Goal: Task Accomplishment & Management: Use online tool/utility

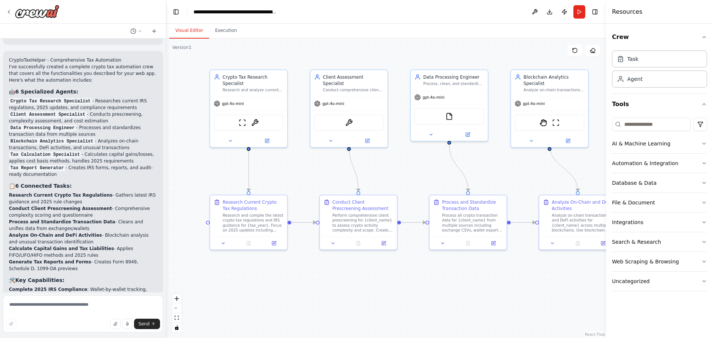
drag, startPoint x: 248, startPoint y: 163, endPoint x: 279, endPoint y: 160, distance: 30.9
click at [279, 160] on div ".deletable-edge-delete-btn { width: 20px; height: 20px; border: 0px solid #ffff…" at bounding box center [385, 188] width 439 height 299
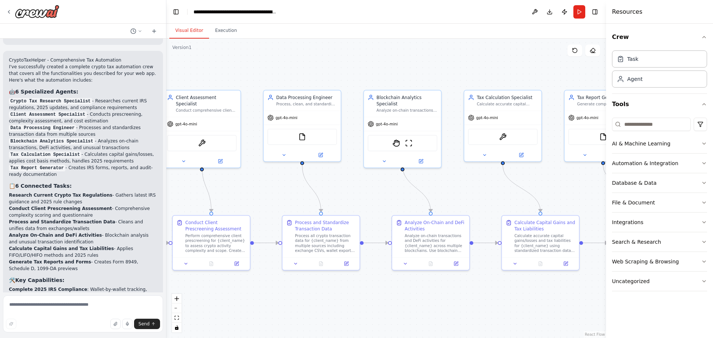
drag, startPoint x: 404, startPoint y: 159, endPoint x: 257, endPoint y: 182, distance: 148.3
click at [257, 182] on div ".deletable-edge-delete-btn { width: 20px; height: 20px; border: 0px solid #ffff…" at bounding box center [385, 188] width 439 height 299
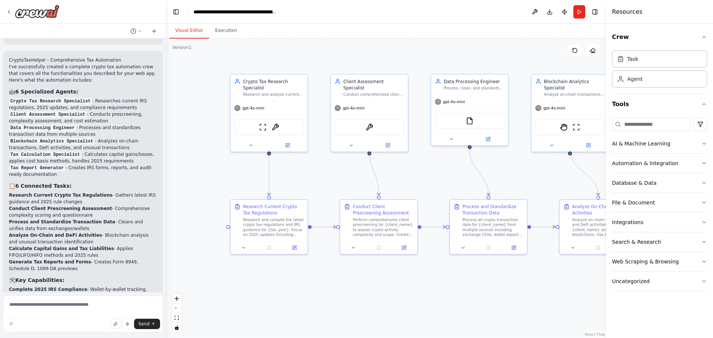
drag, startPoint x: 365, startPoint y: 190, endPoint x: 533, endPoint y: 174, distance: 168.9
click at [533, 174] on div ".deletable-edge-delete-btn { width: 20px; height: 20px; border: 0px solid #ffff…" at bounding box center [385, 188] width 439 height 299
click at [577, 9] on button "Run" at bounding box center [579, 11] width 12 height 13
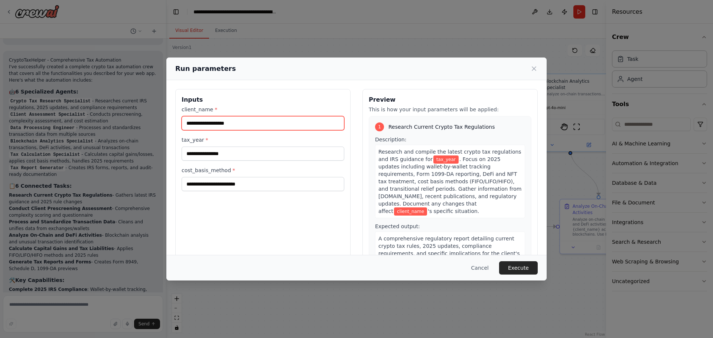
click at [279, 122] on input "client_name *" at bounding box center [262, 123] width 163 height 14
type input "**********"
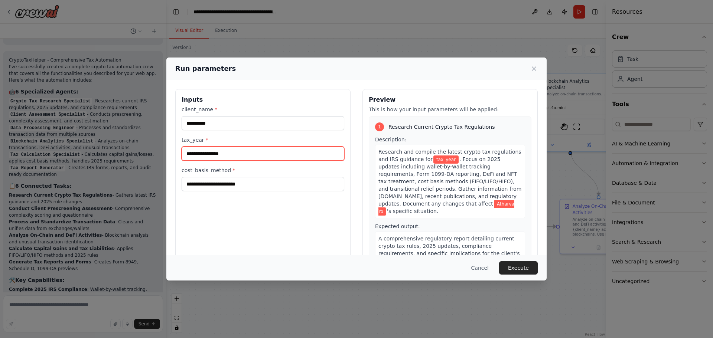
click at [277, 157] on input "tax_year *" at bounding box center [262, 154] width 163 height 14
type input "****"
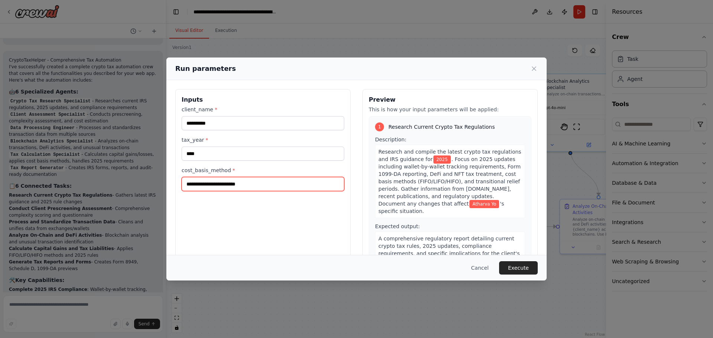
click at [238, 184] on input "cost_basis_method *" at bounding box center [262, 184] width 163 height 14
type input "******"
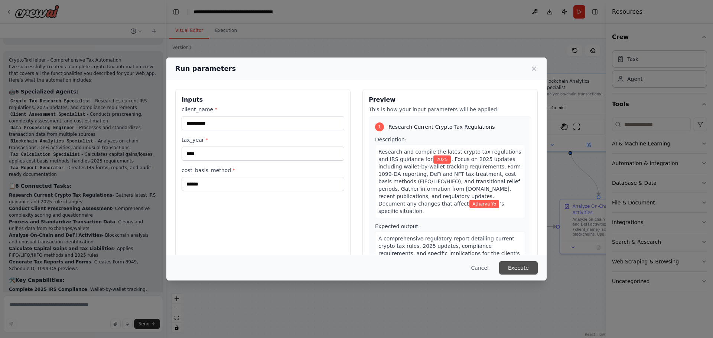
click at [517, 268] on button "Execute" at bounding box center [518, 267] width 39 height 13
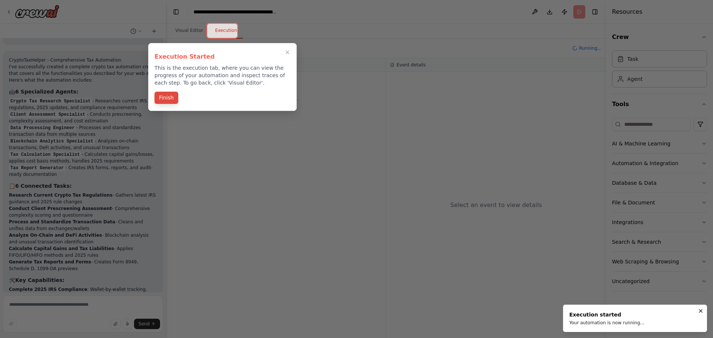
click at [166, 96] on button "Finish" at bounding box center [166, 98] width 24 height 12
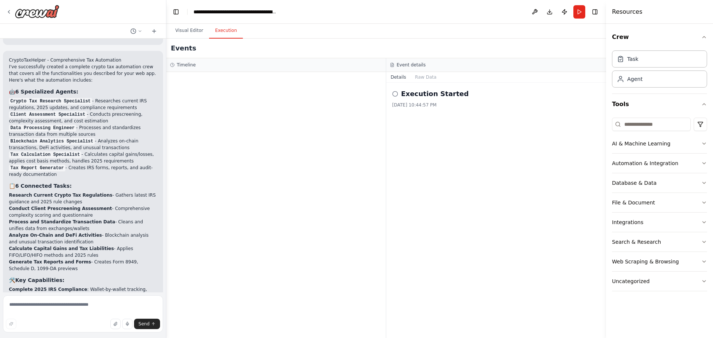
click at [403, 93] on h2 "Execution Started" at bounding box center [435, 94] width 68 height 10
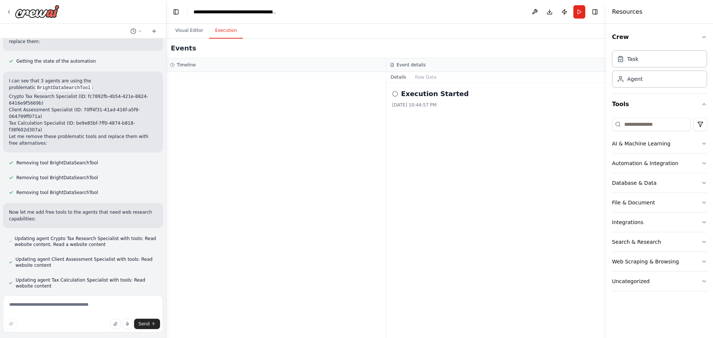
scroll to position [3086, 0]
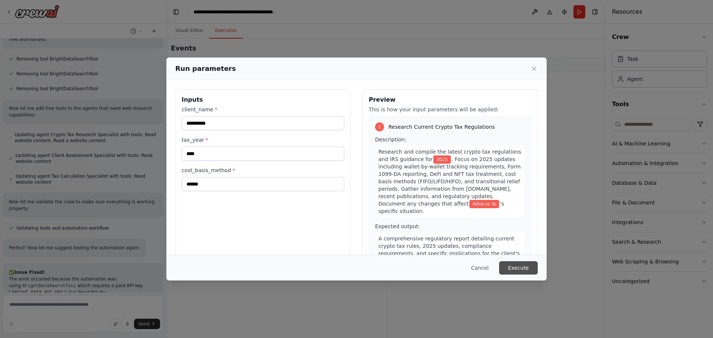
click at [513, 266] on button "Execute" at bounding box center [518, 267] width 39 height 13
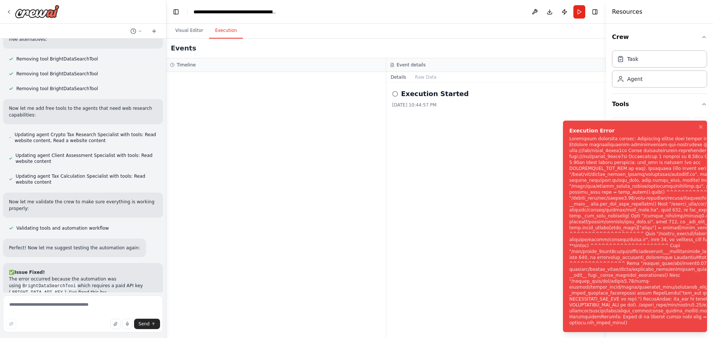
scroll to position [3086, 0]
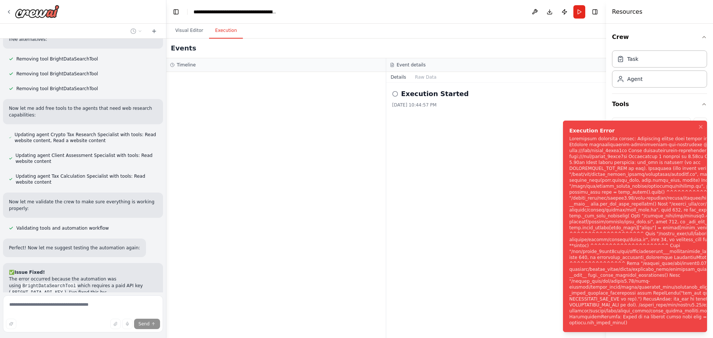
scroll to position [3055, 0]
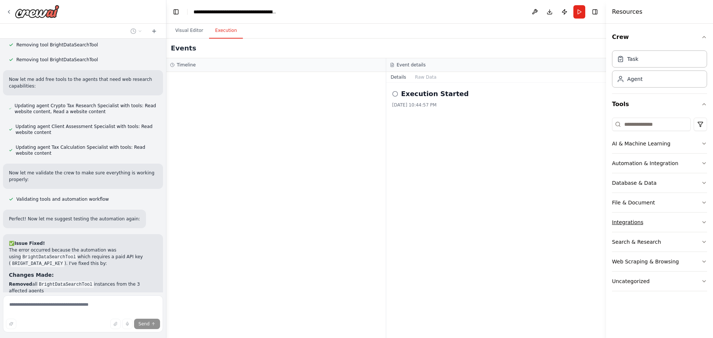
click at [623, 220] on div "Integrations" at bounding box center [627, 222] width 31 height 7
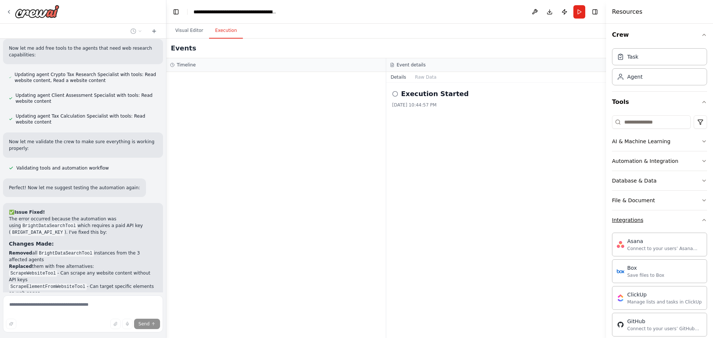
scroll to position [3104, 0]
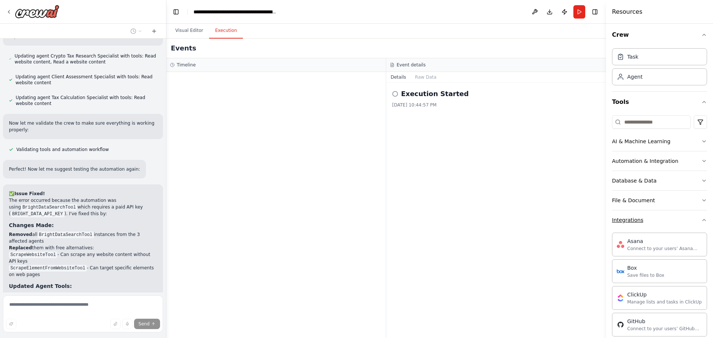
click at [701, 220] on icon "button" at bounding box center [704, 220] width 6 height 6
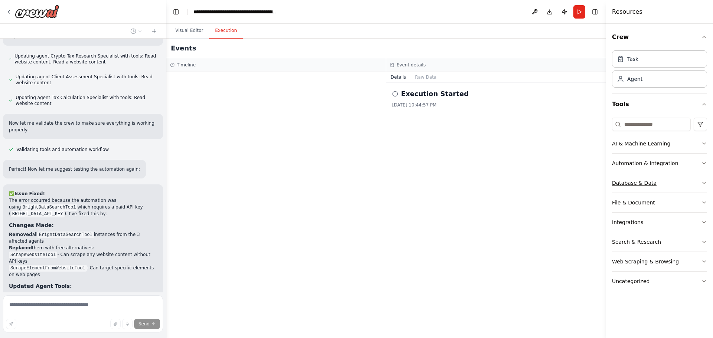
click at [700, 187] on button "Database & Data" at bounding box center [659, 182] width 95 height 19
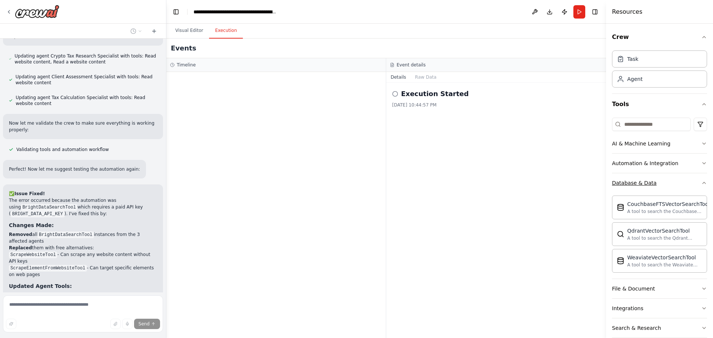
scroll to position [3118, 0]
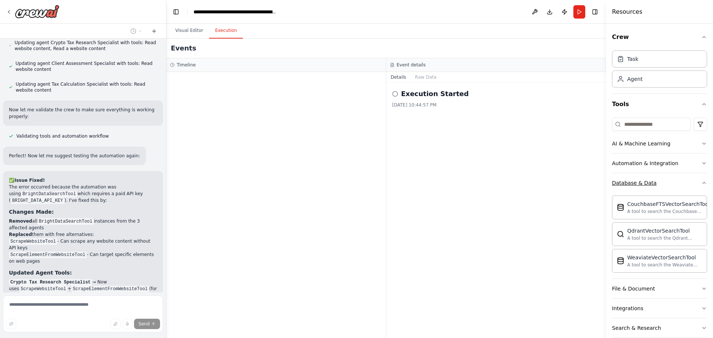
click at [700, 187] on button "Database & Data" at bounding box center [659, 182] width 95 height 19
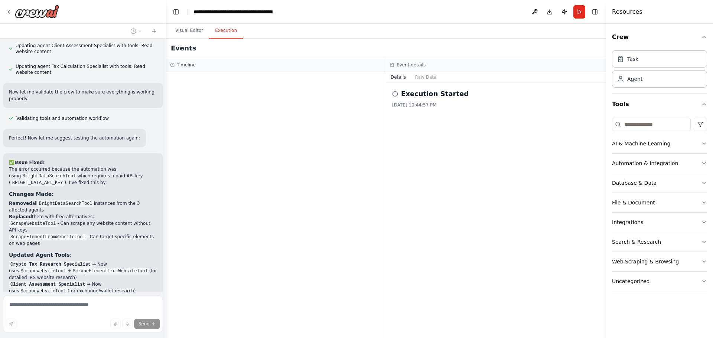
click at [700, 146] on button "AI & Machine Learning" at bounding box center [659, 143] width 95 height 19
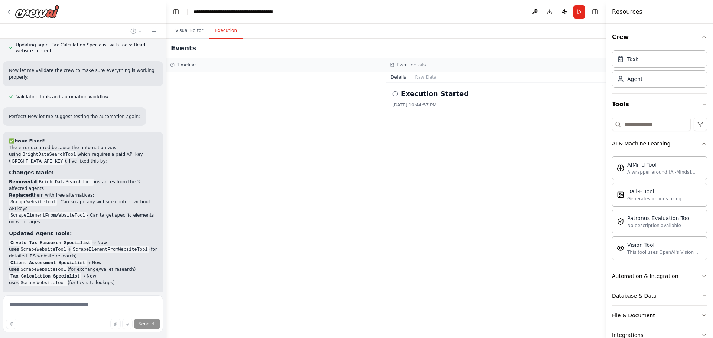
click at [701, 146] on icon "button" at bounding box center [704, 144] width 6 height 6
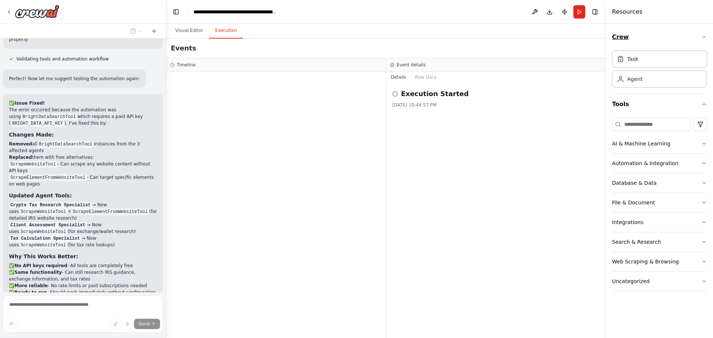
scroll to position [3210, 0]
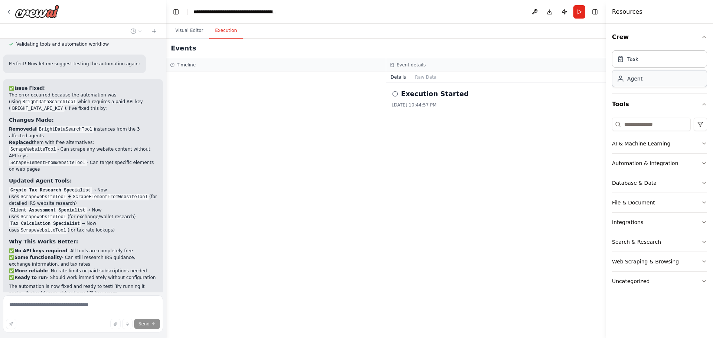
click at [664, 86] on div "Agent" at bounding box center [659, 78] width 95 height 17
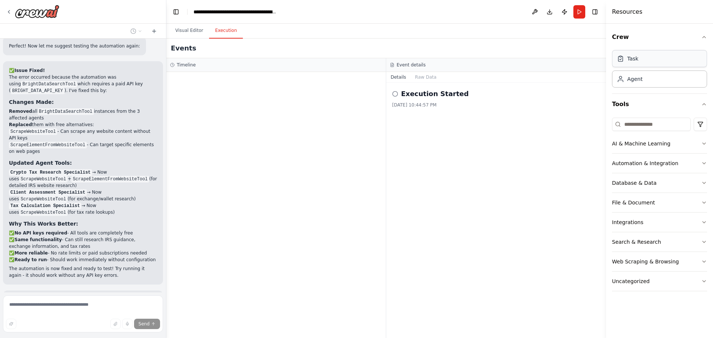
click at [643, 64] on div "Task" at bounding box center [659, 58] width 95 height 17
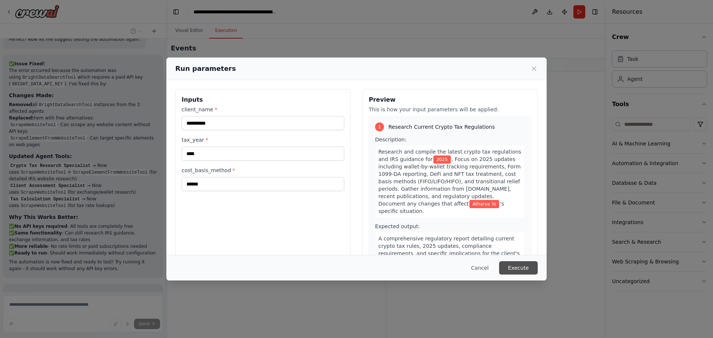
click at [530, 264] on button "Execute" at bounding box center [518, 267] width 39 height 13
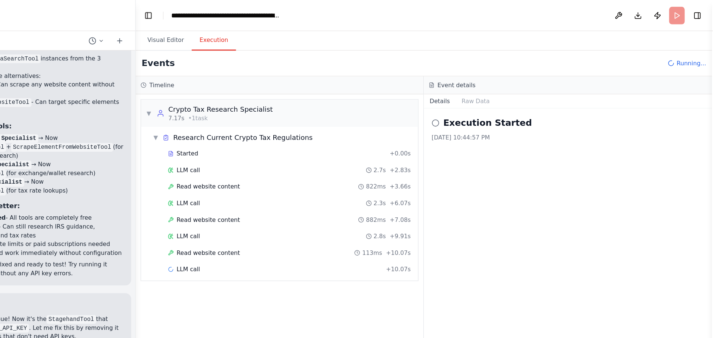
scroll to position [3468, 0]
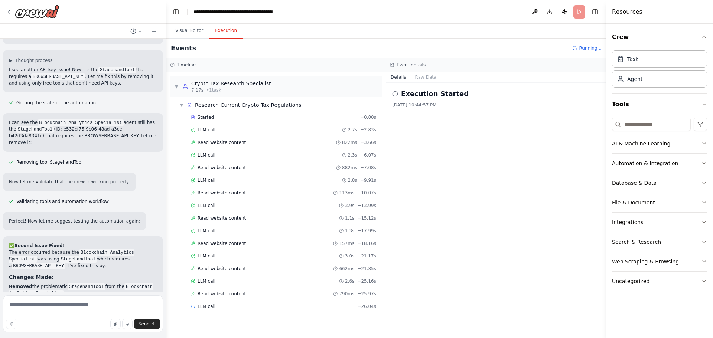
click at [396, 93] on icon at bounding box center [395, 94] width 6 height 6
click at [421, 78] on button "Raw Data" at bounding box center [425, 77] width 30 height 10
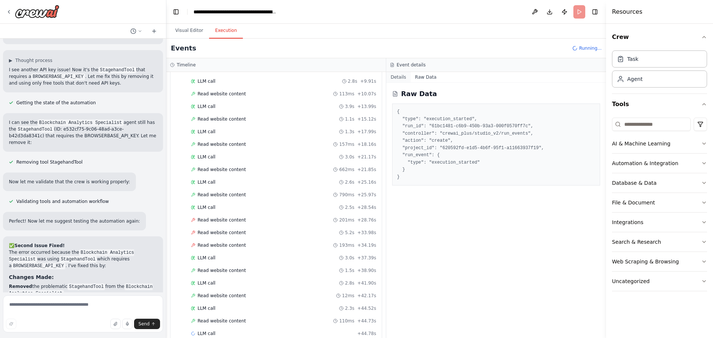
scroll to position [112, 0]
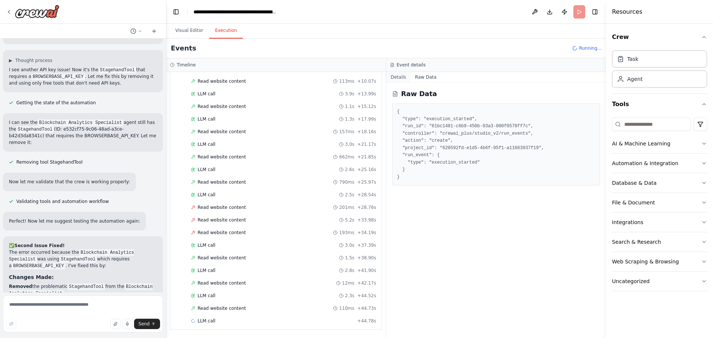
click at [402, 75] on button "Details" at bounding box center [398, 77] width 24 height 10
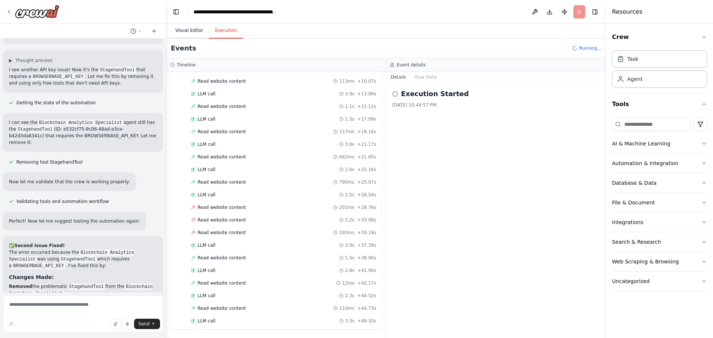
scroll to position [124, 0]
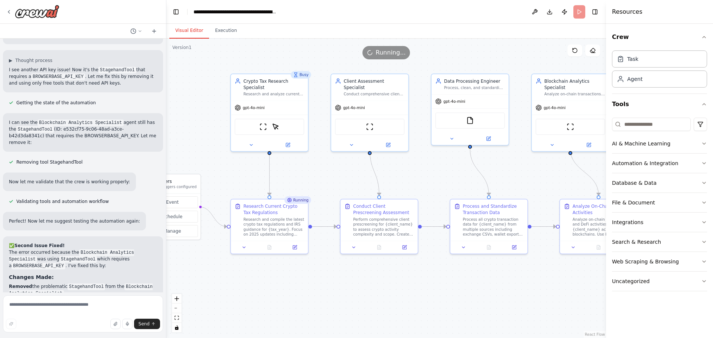
click at [190, 23] on button "Visual Editor" at bounding box center [189, 31] width 40 height 16
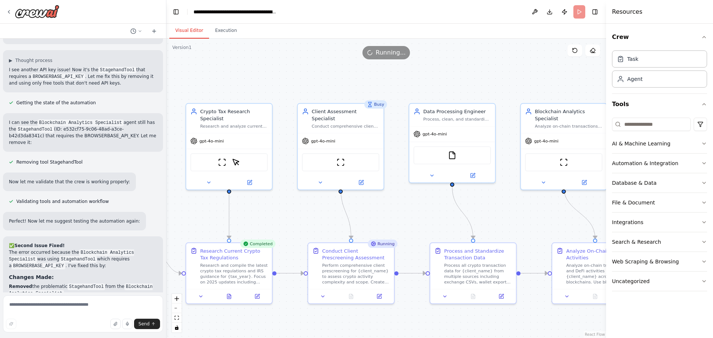
drag, startPoint x: 409, startPoint y: 151, endPoint x: 379, endPoint y: 196, distance: 54.1
click at [379, 196] on div ".deletable-edge-delete-btn { width: 20px; height: 20px; border: 0px solid #ffff…" at bounding box center [385, 188] width 439 height 299
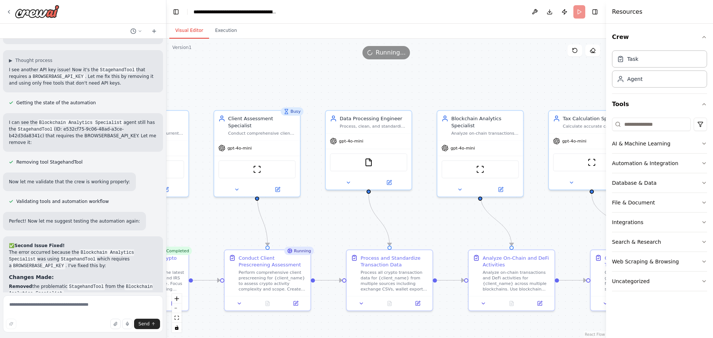
drag, startPoint x: 509, startPoint y: 203, endPoint x: 426, endPoint y: 211, distance: 83.1
click at [426, 211] on div ".deletable-edge-delete-btn { width: 20px; height: 20px; border: 0px solid #ffff…" at bounding box center [385, 188] width 439 height 299
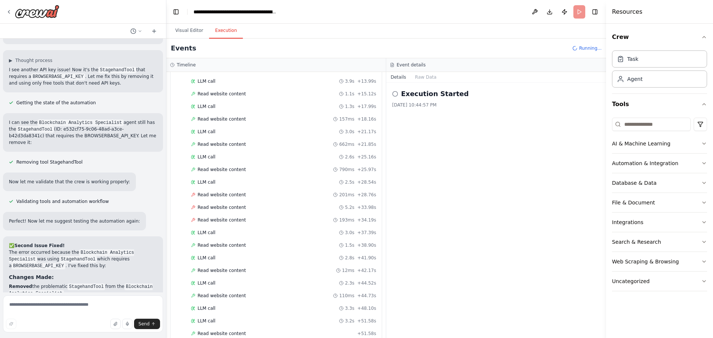
click at [222, 34] on button "Execution" at bounding box center [226, 31] width 34 height 16
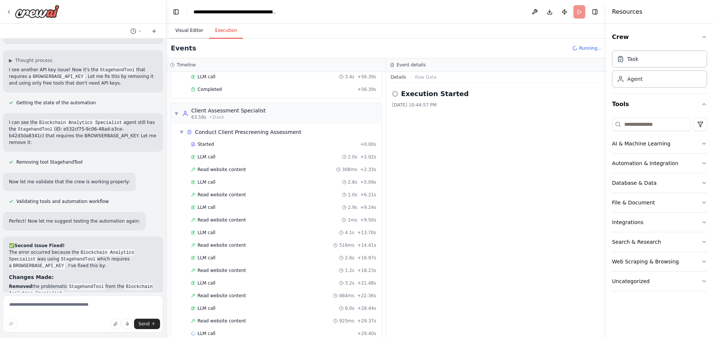
scroll to position [406, 0]
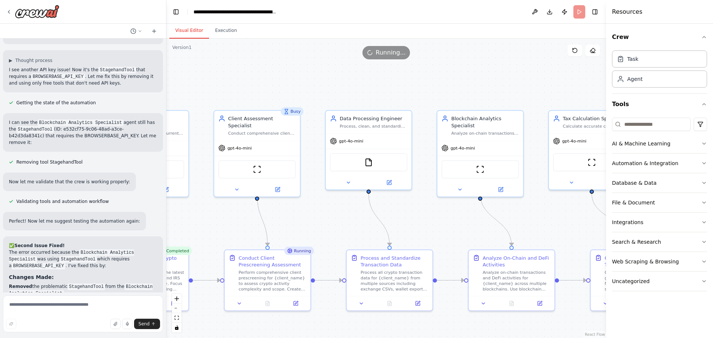
click at [198, 28] on button "Visual Editor" at bounding box center [189, 31] width 40 height 16
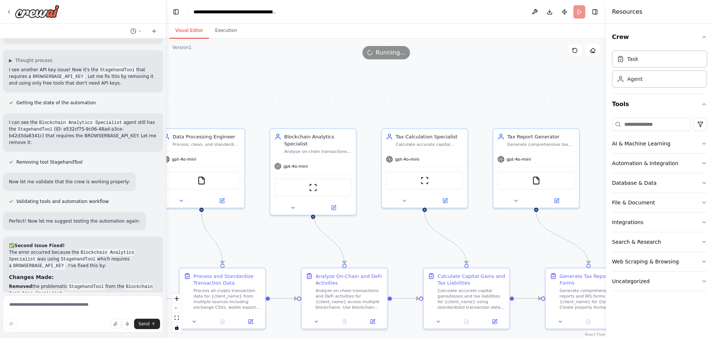
drag, startPoint x: 441, startPoint y: 226, endPoint x: 274, endPoint y: 244, distance: 168.0
click at [274, 244] on div ".deletable-edge-delete-btn { width: 20px; height: 20px; border: 0px solid #ffff…" at bounding box center [385, 188] width 439 height 299
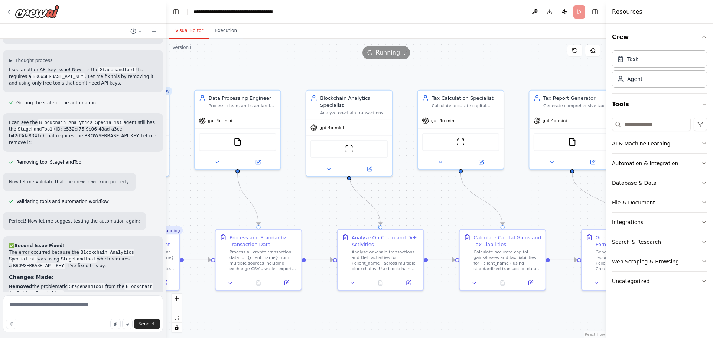
drag, startPoint x: 467, startPoint y: 233, endPoint x: 507, endPoint y: 194, distance: 55.1
click at [507, 194] on div ".deletable-edge-delete-btn { width: 20px; height: 20px; border: 0px solid #ffff…" at bounding box center [385, 188] width 439 height 299
click at [366, 139] on div "ScrapeWebsiteTool" at bounding box center [352, 148] width 77 height 18
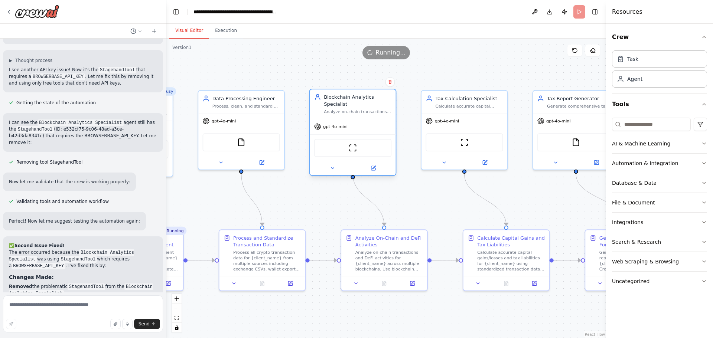
click at [366, 139] on div "ScrapeWebsiteTool" at bounding box center [352, 148] width 77 height 18
click at [311, 200] on div ".deletable-edge-delete-btn { width: 20px; height: 20px; border: 0px solid #ffff…" at bounding box center [385, 188] width 439 height 299
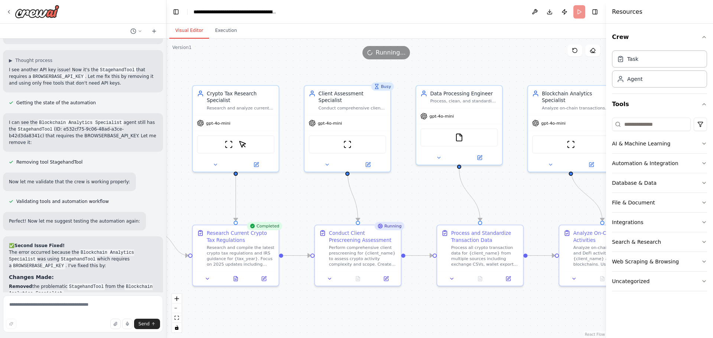
drag, startPoint x: 316, startPoint y: 199, endPoint x: 551, endPoint y: 195, distance: 234.6
click at [551, 195] on div ".deletable-edge-delete-btn { width: 20px; height: 20px; border: 0px solid #ffff…" at bounding box center [385, 188] width 439 height 299
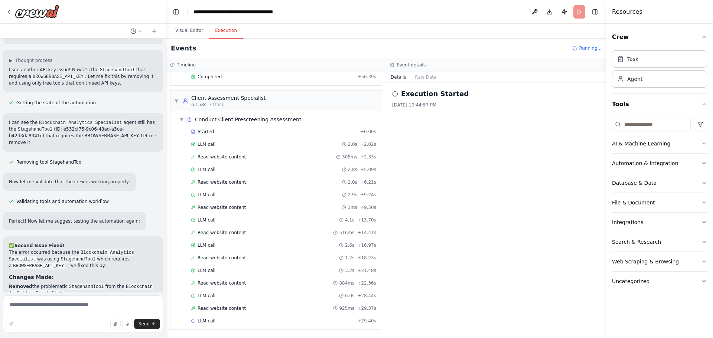
click at [222, 29] on button "Execution" at bounding box center [226, 31] width 34 height 16
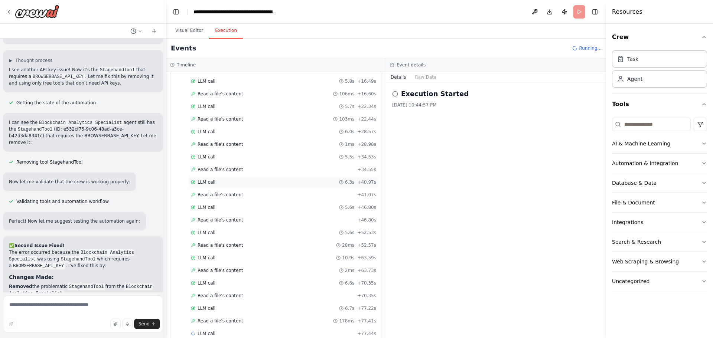
scroll to position [789, 0]
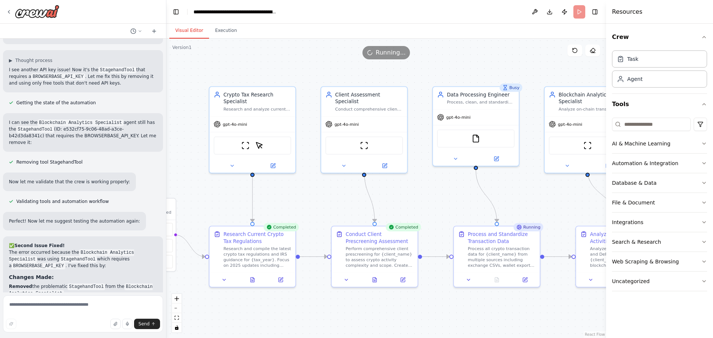
click at [190, 30] on button "Visual Editor" at bounding box center [189, 31] width 40 height 16
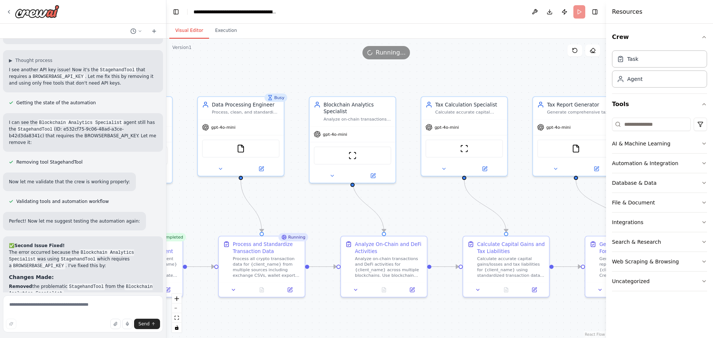
drag, startPoint x: 399, startPoint y: 197, endPoint x: 164, endPoint y: 207, distance: 235.1
click at [164, 207] on div "You are an expert full-stack web developer with 15+ years of experience in buil…" at bounding box center [356, 169] width 713 height 338
click at [224, 29] on button "Execution" at bounding box center [226, 31] width 34 height 16
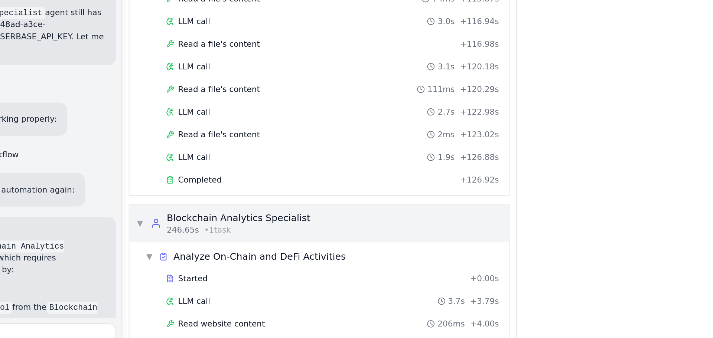
scroll to position [1248, 0]
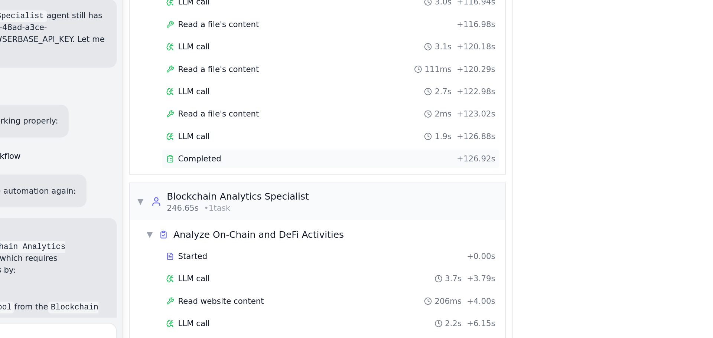
click at [226, 201] on div "Completed" at bounding box center [271, 203] width 161 height 6
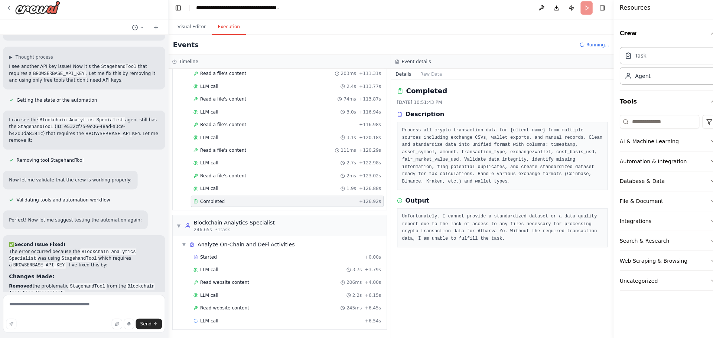
scroll to position [0, 0]
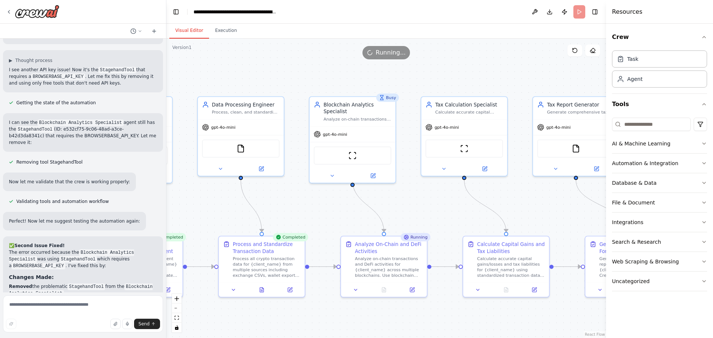
click at [190, 24] on button "Visual Editor" at bounding box center [189, 31] width 40 height 16
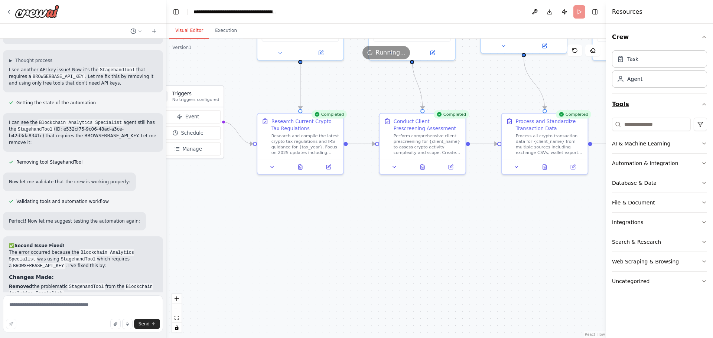
drag, startPoint x: 314, startPoint y: 196, endPoint x: 623, endPoint y: 108, distance: 321.6
click at [623, 108] on div "You are an expert full-stack web developer with 15+ years of experience in buil…" at bounding box center [356, 169] width 713 height 338
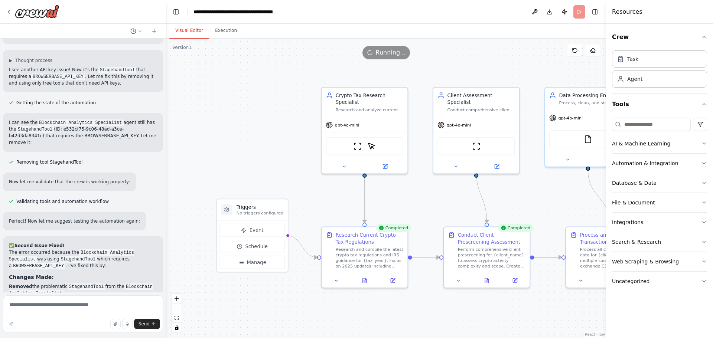
drag, startPoint x: 261, startPoint y: 114, endPoint x: 299, endPoint y: 193, distance: 88.0
click at [299, 193] on div ".deletable-edge-delete-btn { width: 20px; height: 20px; border: 0px solid #ffff…" at bounding box center [385, 188] width 439 height 299
click at [391, 161] on button at bounding box center [384, 165] width 39 height 9
click at [346, 162] on icon at bounding box center [344, 165] width 6 height 6
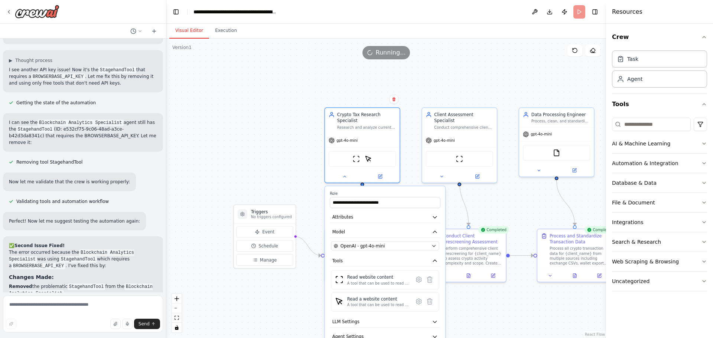
click at [302, 225] on div ".deletable-edge-delete-btn { width: 20px; height: 20px; border: 0px solid #ffff…" at bounding box center [385, 188] width 439 height 299
click at [360, 150] on div "ScrapeWebsiteTool ScrapeElementFromWebsiteTool" at bounding box center [361, 158] width 67 height 16
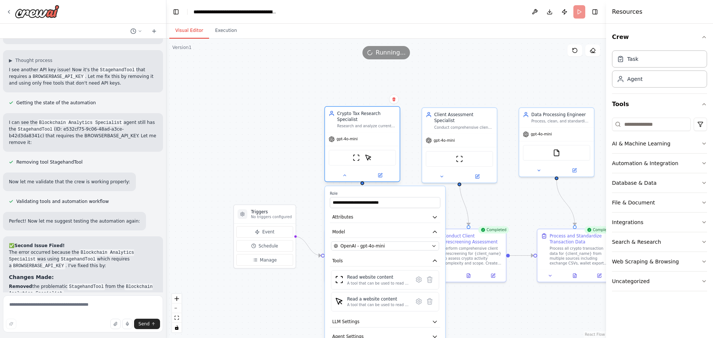
click at [360, 150] on div "ScrapeWebsiteTool ScrapeElementFromWebsiteTool" at bounding box center [361, 158] width 67 height 16
click at [279, 138] on div ".deletable-edge-delete-btn { width: 20px; height: 20px; border: 0px solid #ffff…" at bounding box center [385, 188] width 439 height 299
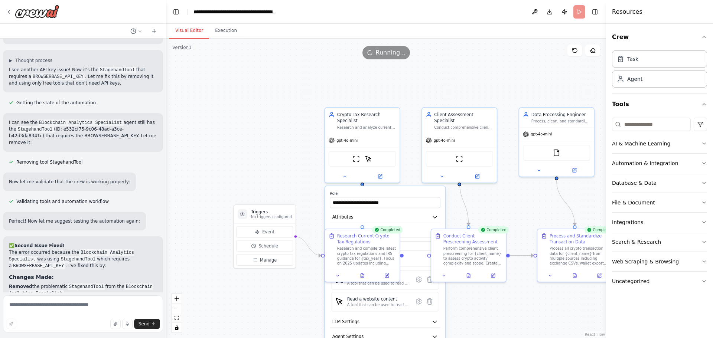
click at [279, 138] on div ".deletable-edge-delete-btn { width: 20px; height: 20px; border: 0px solid #ffff…" at bounding box center [385, 188] width 439 height 299
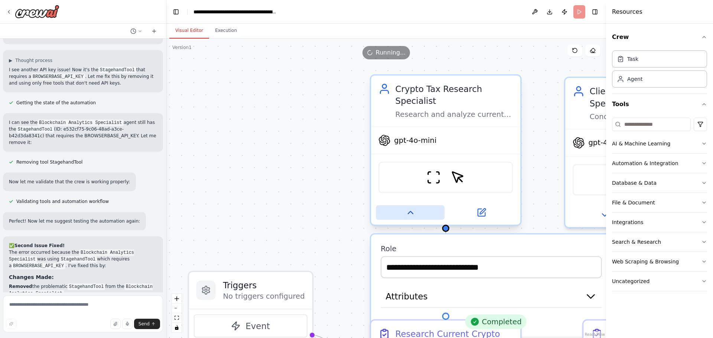
click at [415, 208] on icon at bounding box center [410, 213] width 10 height 10
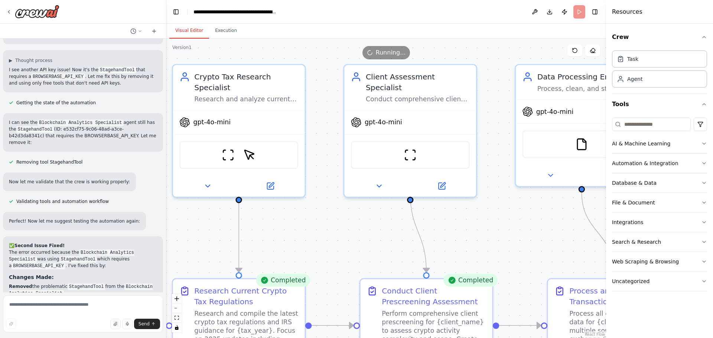
drag, startPoint x: 492, startPoint y: 261, endPoint x: 259, endPoint y: 196, distance: 242.1
click at [259, 196] on div ".deletable-edge-delete-btn { width: 20px; height: 20px; border: 0px solid #ffff…" at bounding box center [385, 188] width 439 height 299
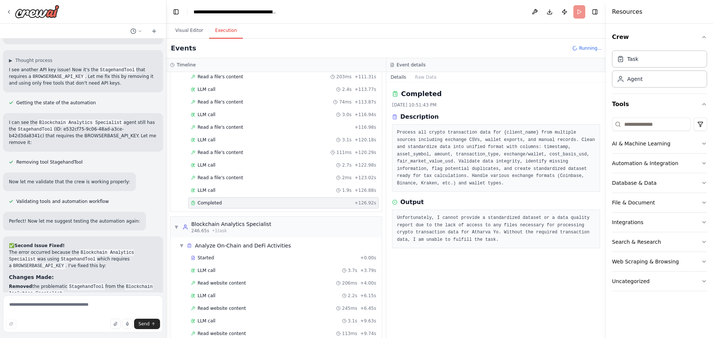
click at [215, 30] on button "Execution" at bounding box center [226, 31] width 34 height 16
click at [220, 167] on div "LLM call 2.7s + 122.98s" at bounding box center [283, 165] width 185 height 6
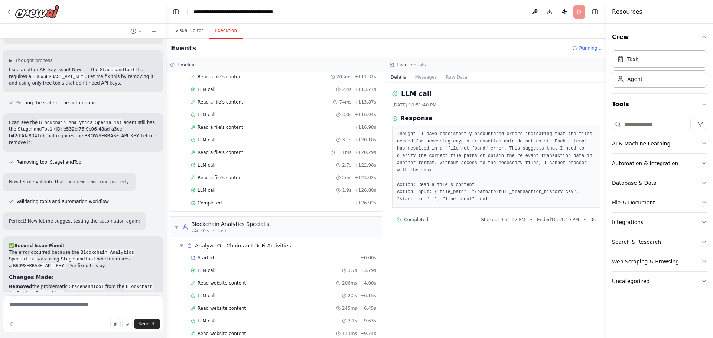
drag, startPoint x: 439, startPoint y: 135, endPoint x: 515, endPoint y: 190, distance: 94.9
click at [515, 190] on pre "Thought: I have consistently encountered errors indicating that the files neede…" at bounding box center [496, 167] width 198 height 72
click at [473, 178] on pre "Thought: I have consistently encountered errors indicating that the files neede…" at bounding box center [496, 167] width 198 height 72
click at [304, 252] on div "Started + 0.00s" at bounding box center [283, 257] width 190 height 11
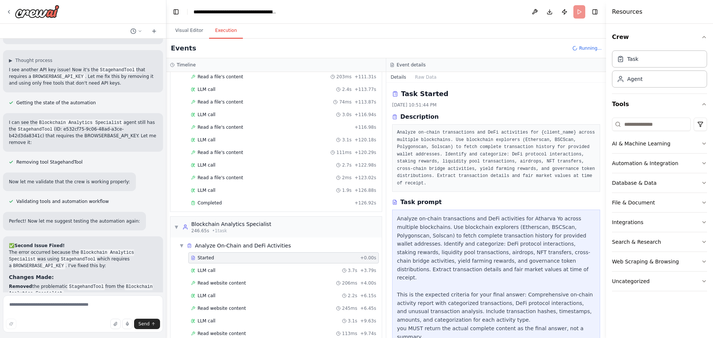
scroll to position [49, 0]
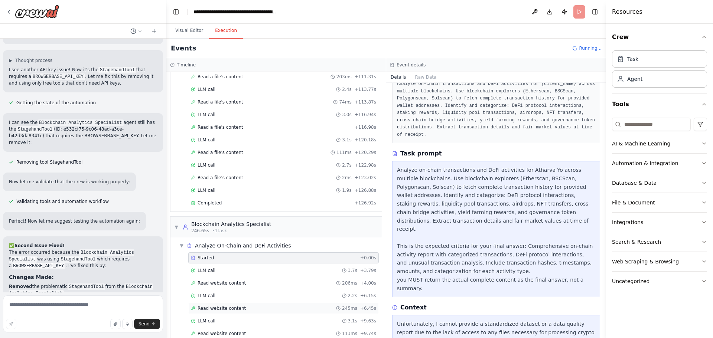
click at [308, 303] on div "Read website content 245ms + 6.45s" at bounding box center [283, 308] width 190 height 11
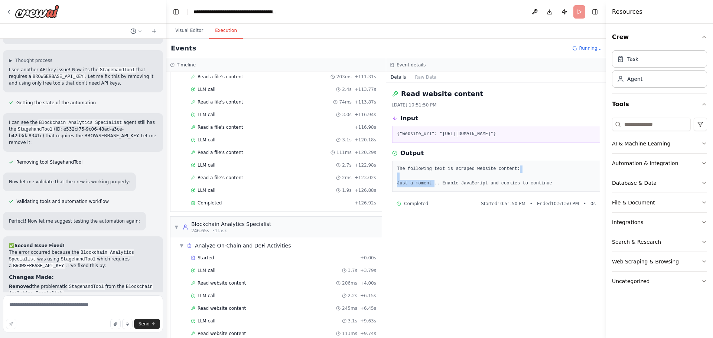
drag, startPoint x: 432, startPoint y: 181, endPoint x: 572, endPoint y: 169, distance: 140.4
click at [572, 169] on pre "The following text is scraped website content: Just a moment... Enable JavaScri…" at bounding box center [496, 177] width 198 height 22
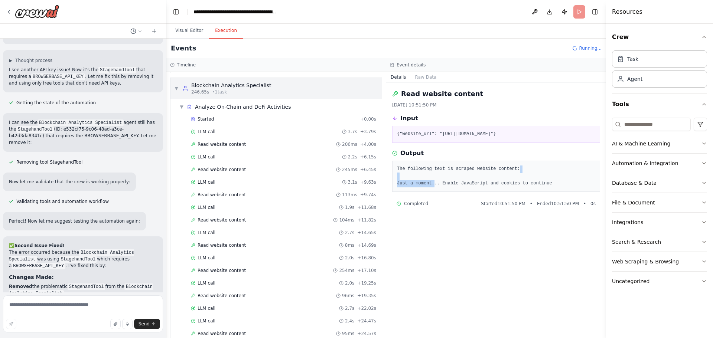
scroll to position [1391, 0]
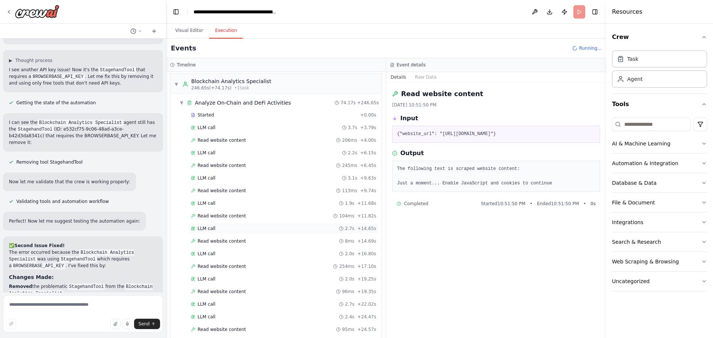
click at [317, 233] on div "LLM call 2.7s + 14.65s" at bounding box center [283, 228] width 190 height 11
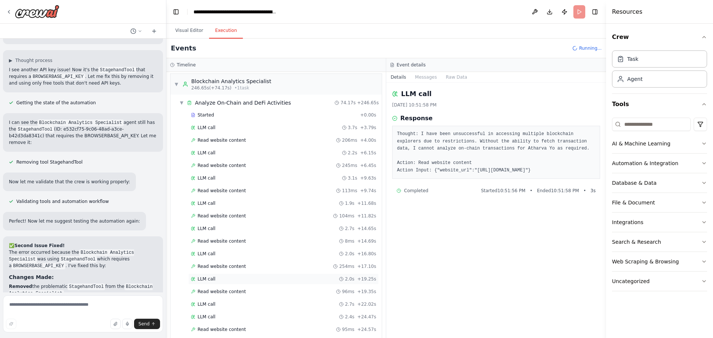
click at [318, 284] on div "LLM call 2.0s + 19.25s" at bounding box center [283, 279] width 190 height 11
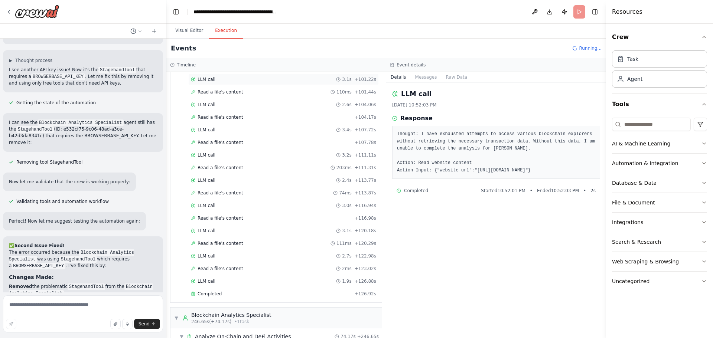
scroll to position [1148, 0]
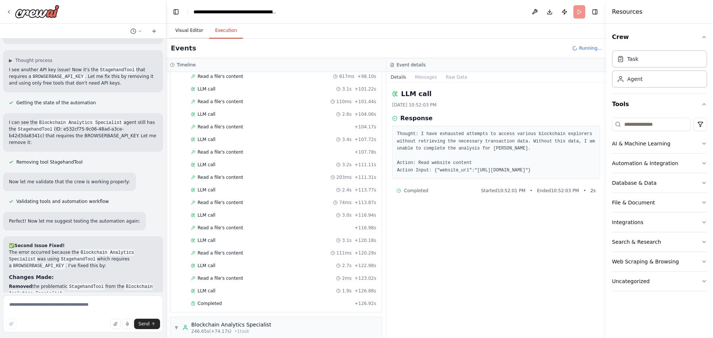
click at [194, 34] on button "Visual Editor" at bounding box center [189, 31] width 40 height 16
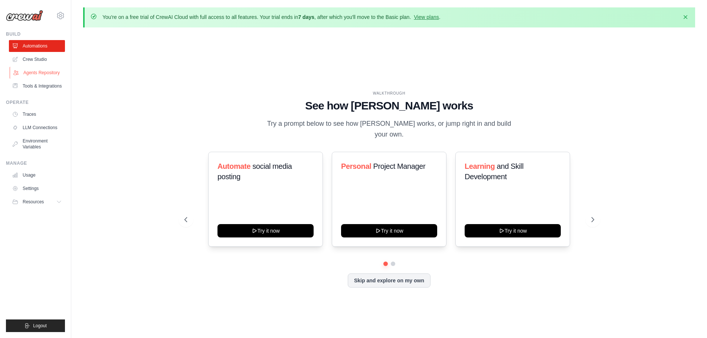
click at [24, 72] on link "Agents Repository" at bounding box center [38, 73] width 56 height 12
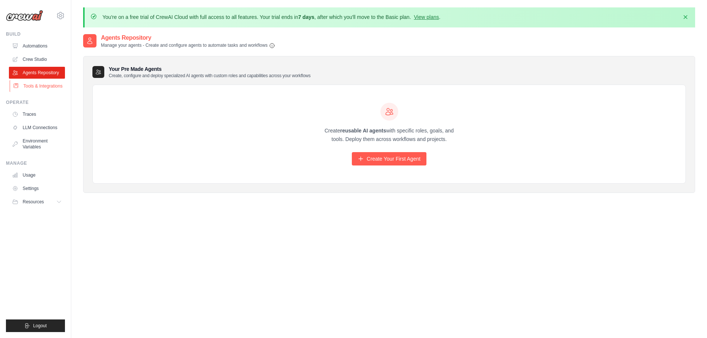
click at [41, 82] on link "Tools & Integrations" at bounding box center [38, 86] width 56 height 12
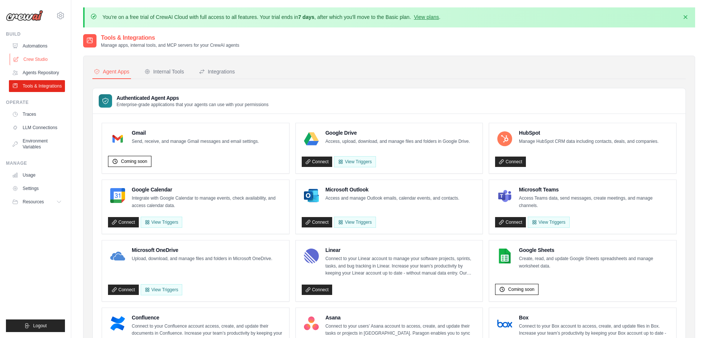
click at [48, 54] on link "Crew Studio" at bounding box center [38, 59] width 56 height 12
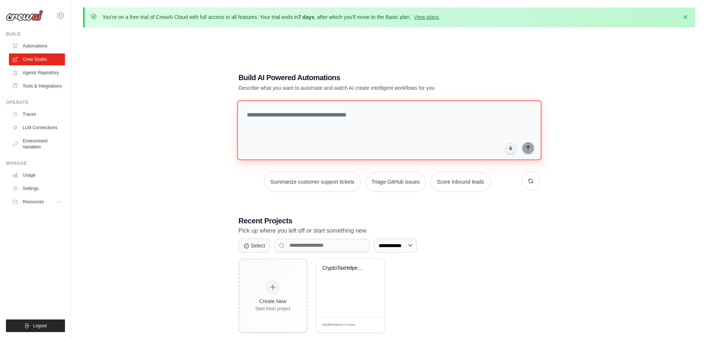
click at [316, 133] on textarea at bounding box center [389, 130] width 304 height 60
click at [20, 119] on link "Traces" at bounding box center [38, 114] width 56 height 12
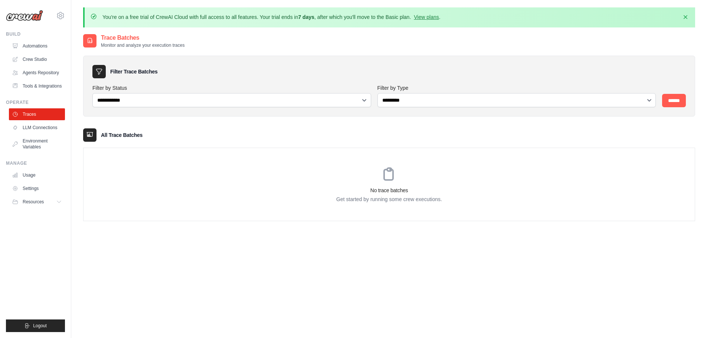
click at [28, 133] on link "LLM Connections" at bounding box center [37, 128] width 56 height 12
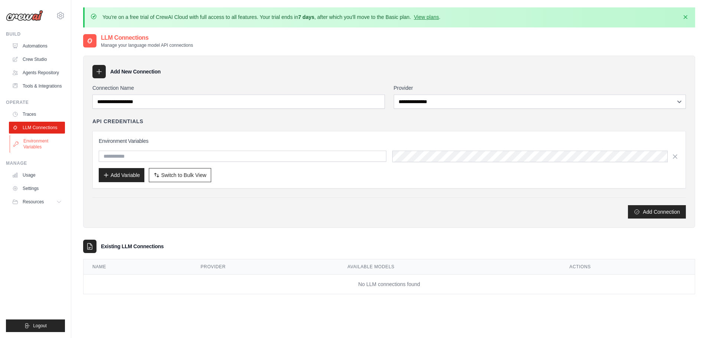
click at [33, 152] on link "Environment Variables" at bounding box center [38, 144] width 56 height 18
